Goal: Information Seeking & Learning: Learn about a topic

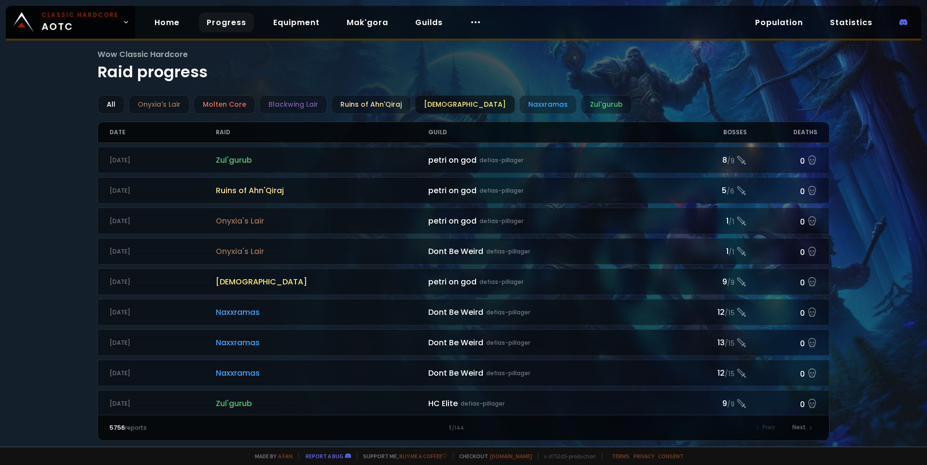
click at [442, 104] on div "[DEMOGRAPHIC_DATA]" at bounding box center [465, 104] width 100 height 19
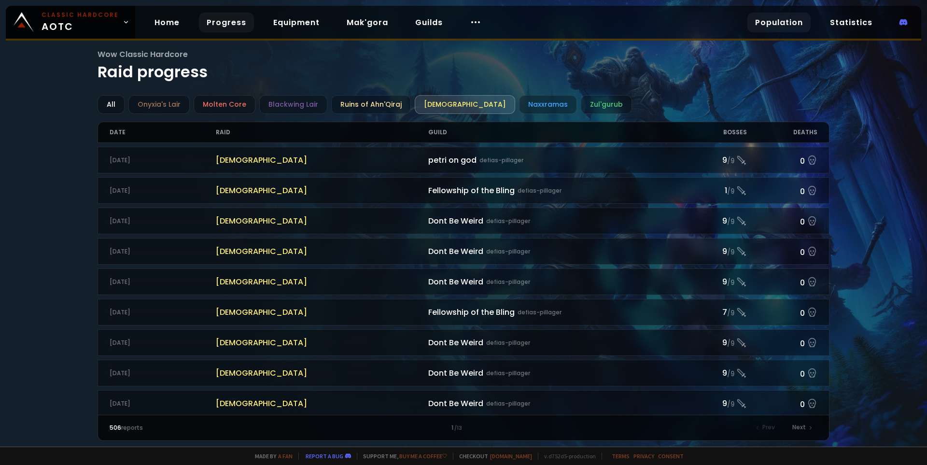
click at [784, 27] on link "Population" at bounding box center [778, 23] width 63 height 20
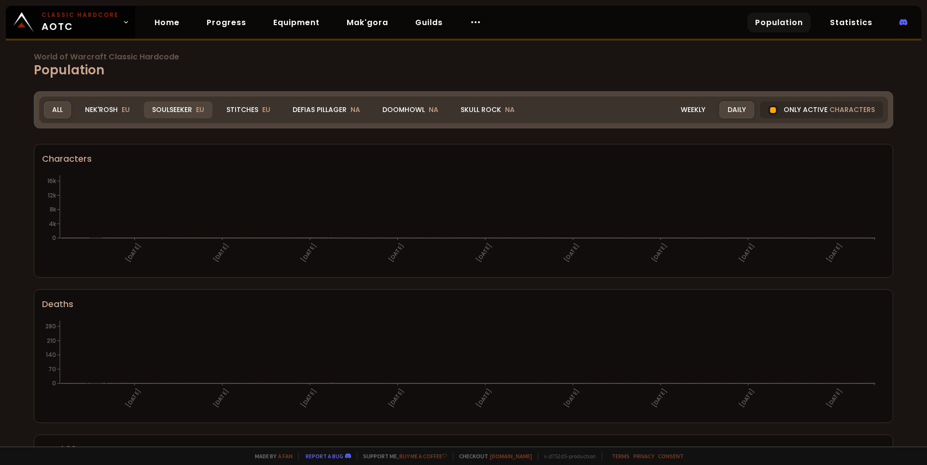
click at [171, 106] on div "Soulseeker EU" at bounding box center [178, 109] width 69 height 17
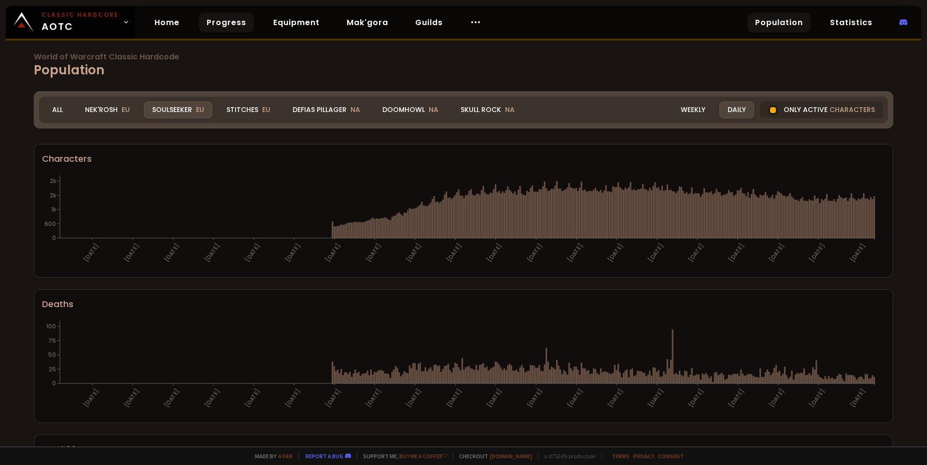
click at [223, 26] on link "Progress" at bounding box center [226, 23] width 55 height 20
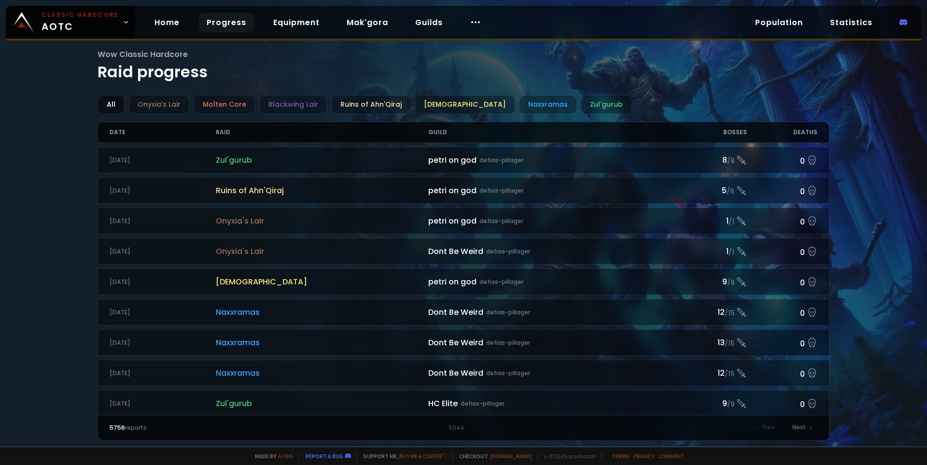
click at [118, 103] on div "All" at bounding box center [111, 104] width 27 height 19
click at [444, 104] on div "[DEMOGRAPHIC_DATA]" at bounding box center [465, 104] width 100 height 19
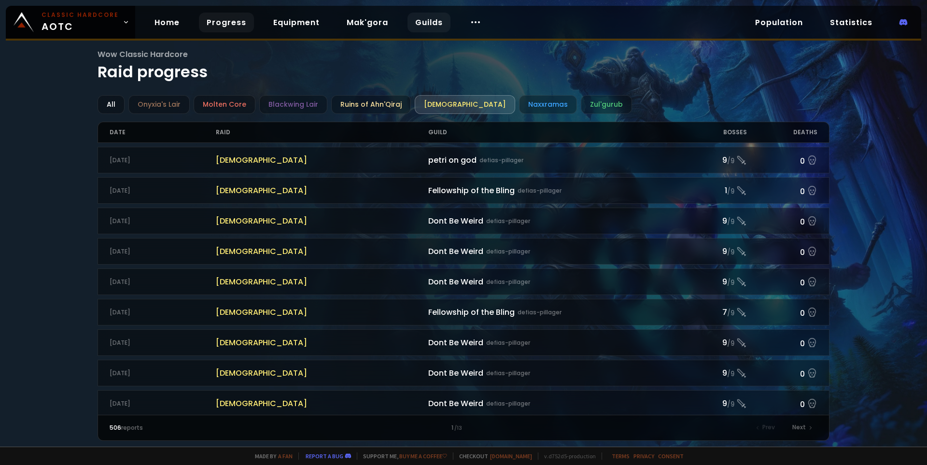
click at [431, 24] on link "Guilds" at bounding box center [429, 23] width 43 height 20
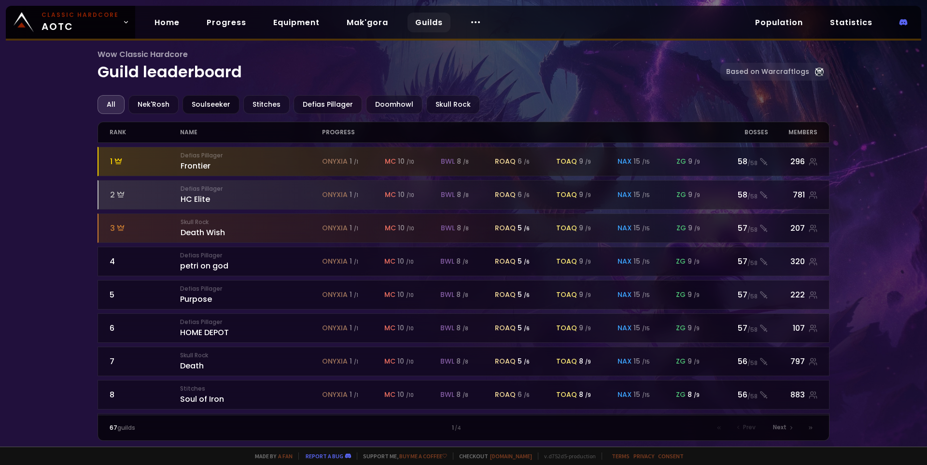
click at [198, 101] on div "Soulseeker" at bounding box center [211, 104] width 57 height 19
